Goal: Information Seeking & Learning: Learn about a topic

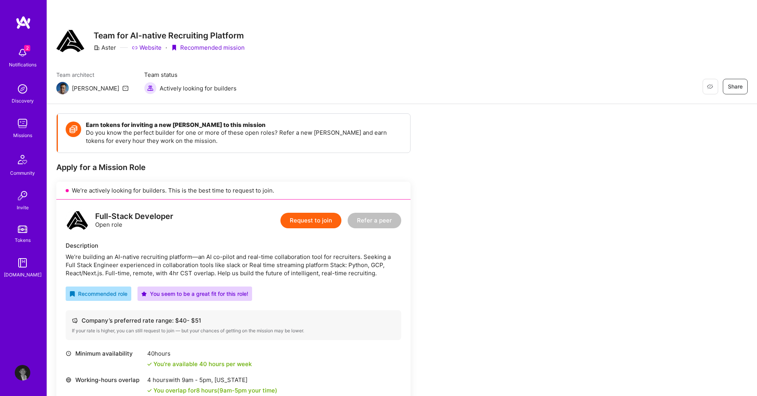
click at [37, 56] on div "2 Notifications" at bounding box center [22, 56] width 48 height 27
click at [25, 129] on img at bounding box center [23, 124] width 16 height 16
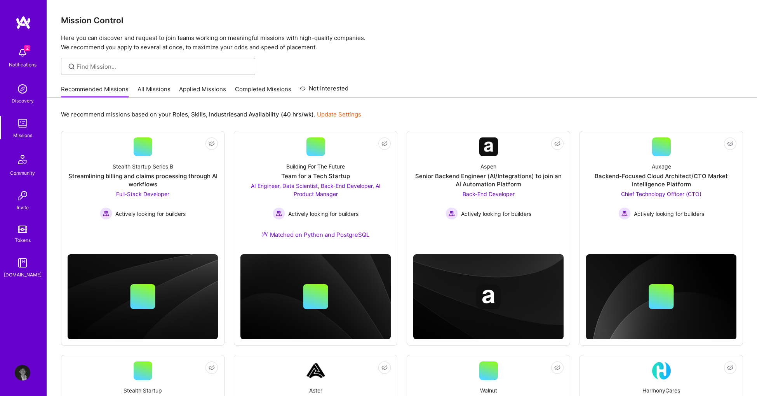
click at [31, 57] on div "2 Notifications" at bounding box center [22, 56] width 48 height 27
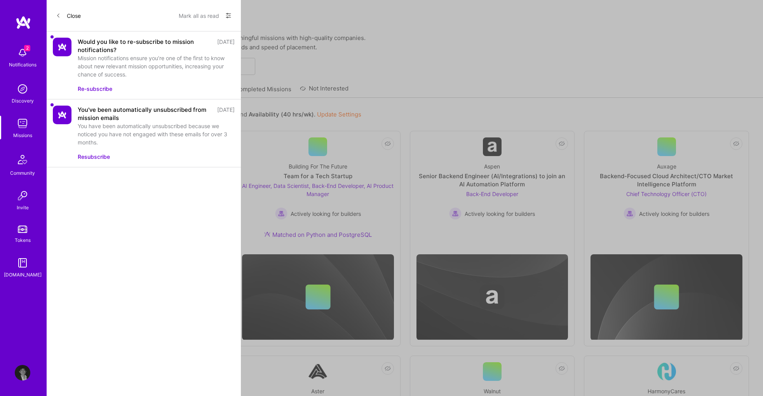
click at [108, 87] on button "Re-subscribe" at bounding box center [95, 89] width 35 height 8
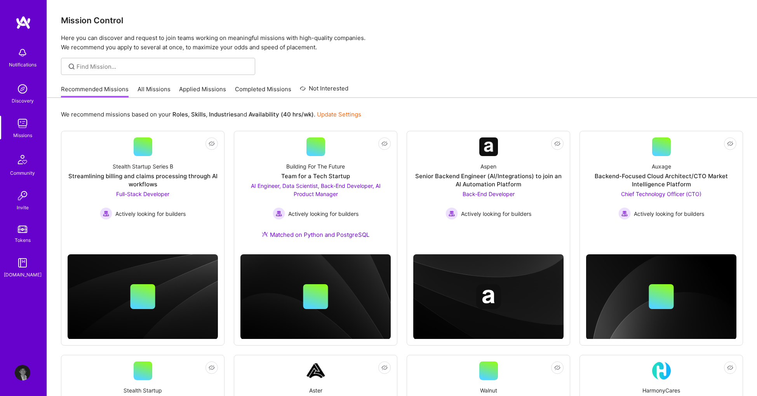
click at [257, 90] on div "Notifications Discovery Missions Community Invite Tokens A.Guide Profile Close …" at bounding box center [378, 381] width 757 height 763
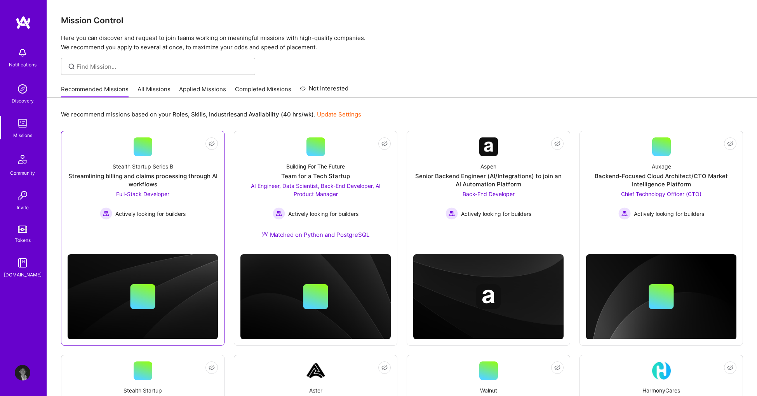
click at [207, 159] on div "Stealth Startup Series B Streamlining billing and claims processing through AI …" at bounding box center [143, 188] width 150 height 64
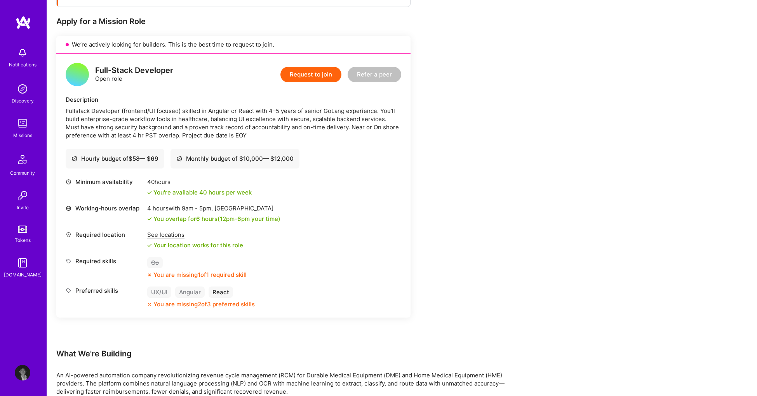
scroll to position [147, 0]
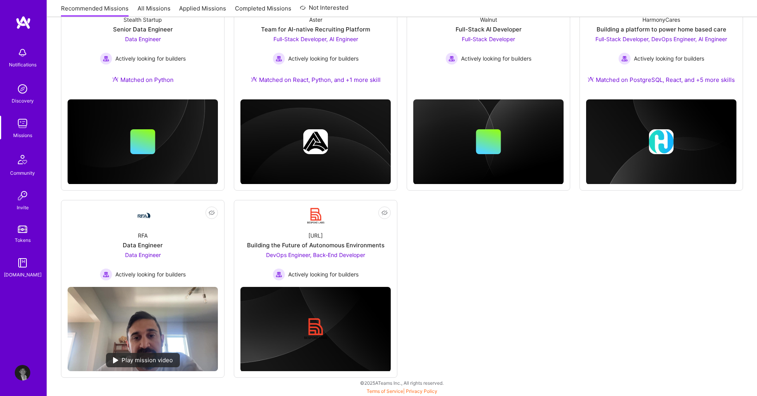
scroll to position [371, 0]
